Goal: Task Accomplishment & Management: Manage account settings

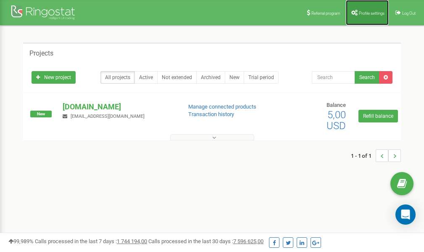
click at [367, 10] on link "Profile settings" at bounding box center [367, 12] width 43 height 25
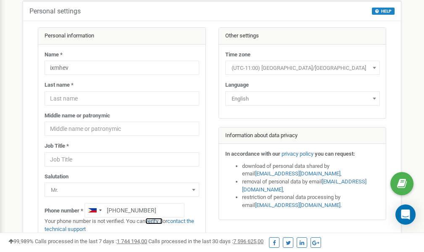
click at [157, 222] on link "verify it" at bounding box center [153, 221] width 17 height 6
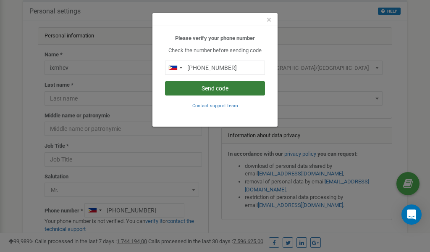
click at [234, 90] on button "Send code" at bounding box center [215, 88] width 100 height 14
